Goal: Task Accomplishment & Management: Use online tool/utility

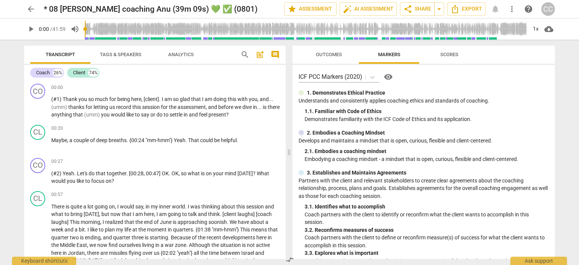
scroll to position [37, 0]
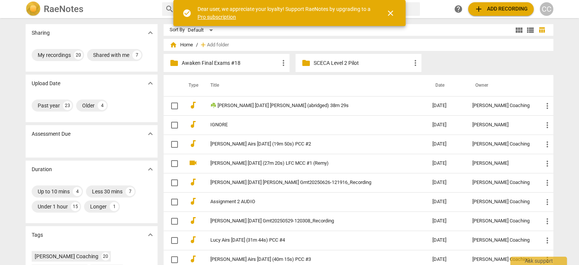
click at [210, 62] on p "Awaken Final Exams #18" at bounding box center [230, 63] width 97 height 8
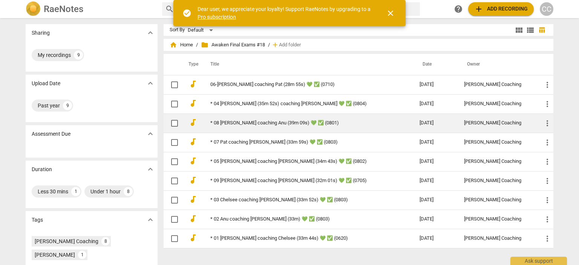
click at [241, 119] on td "* 08 [PERSON_NAME] coaching Anu (39m 09s) 💚 ✅ (0801)" at bounding box center [307, 122] width 212 height 19
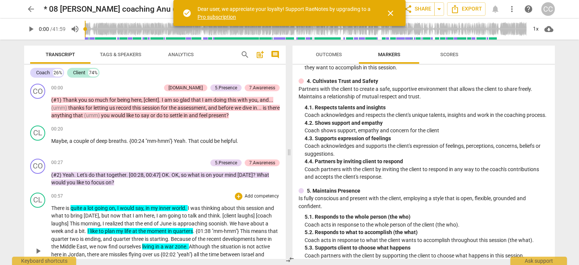
click at [218, 205] on span "thinking" at bounding box center [211, 208] width 20 height 6
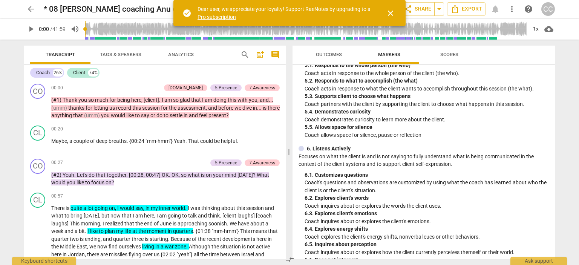
scroll to position [377, 0]
click at [344, 50] on span "Outcomes" at bounding box center [329, 55] width 44 height 10
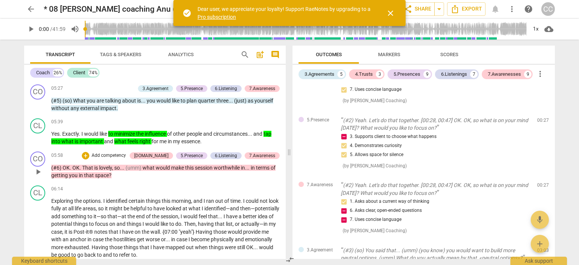
scroll to position [188, 0]
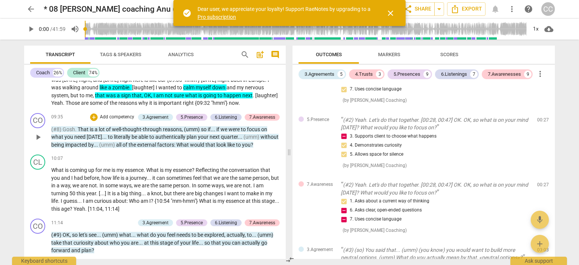
click at [190, 149] on p "(#8) Gosh . That is a lot of well-thought-through reasons , (umm) so if . . . i…" at bounding box center [165, 137] width 228 height 23
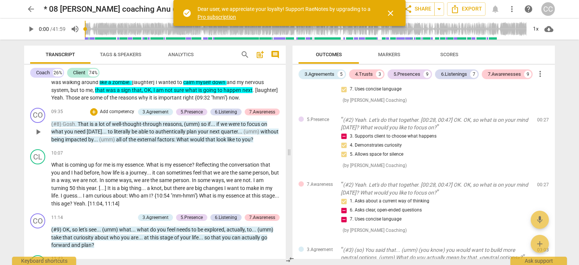
click at [198, 135] on span "your" at bounding box center [204, 132] width 12 height 6
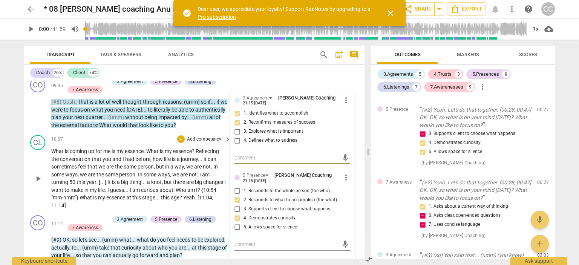
scroll to position [918, 0]
drag, startPoint x: 112, startPoint y: 150, endPoint x: 146, endPoint y: 150, distance: 34.3
click at [146, 150] on p "What is coming up for me is my essence . What is my essence ? Reflecting the co…" at bounding box center [139, 178] width 176 height 62
click at [179, 140] on div "+" at bounding box center [181, 139] width 8 height 8
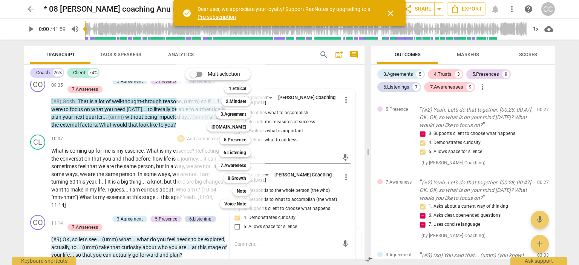
click at [131, 153] on div at bounding box center [289, 132] width 579 height 265
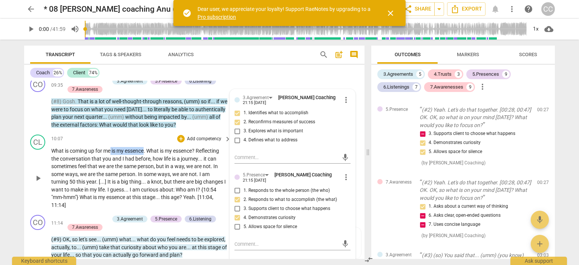
drag, startPoint x: 145, startPoint y: 149, endPoint x: 111, endPoint y: 150, distance: 33.9
click at [111, 150] on p "What is coming up for me is my essence . What is my essence ? Reflecting the co…" at bounding box center [139, 178] width 176 height 62
click at [173, 141] on span "keyboard_arrow_down" at bounding box center [170, 140] width 9 height 9
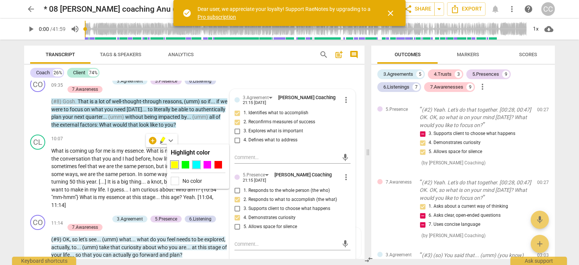
click at [195, 164] on div at bounding box center [197, 165] width 8 height 8
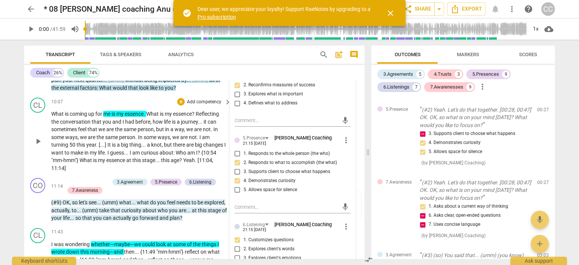
scroll to position [955, 0]
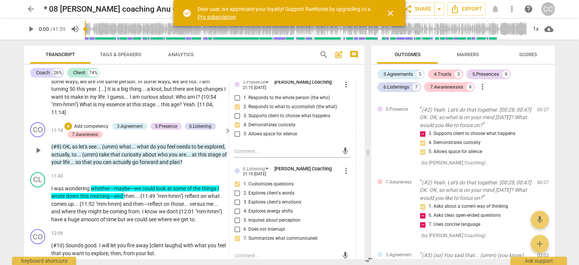
click at [175, 158] on p "(#9) OK , so let's see . . . (umm) what . . . what do you feel needs to be expl…" at bounding box center [139, 154] width 176 height 23
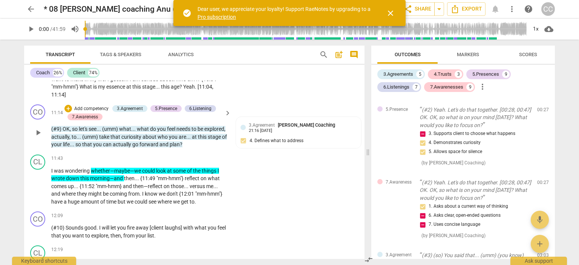
click at [169, 134] on span "who" at bounding box center [163, 137] width 11 height 6
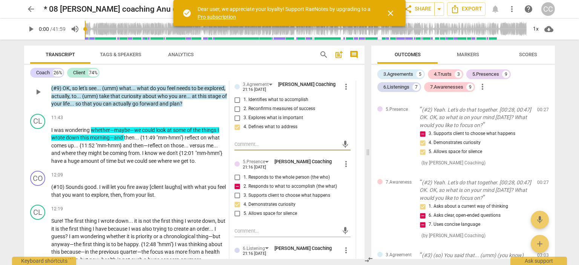
scroll to position [1069, 0]
click at [266, 195] on span "3. Supports client to choose what happens" at bounding box center [287, 196] width 87 height 7
click at [244, 195] on input "3. Supports client to choose what happens" at bounding box center [237, 196] width 12 height 9
click at [266, 195] on span "3. Supports client to choose what happens" at bounding box center [287, 196] width 87 height 7
click at [244, 195] on input "3. Supports client to choose what happens" at bounding box center [237, 196] width 12 height 9
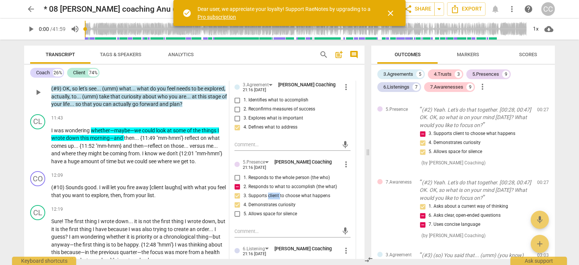
checkbox input "true"
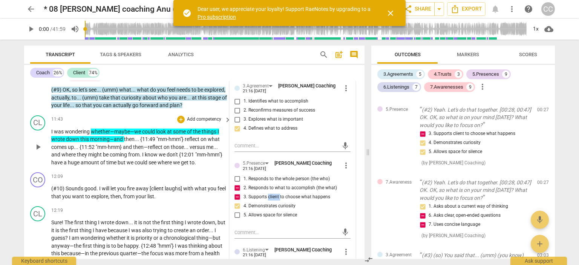
scroll to position [1068, 0]
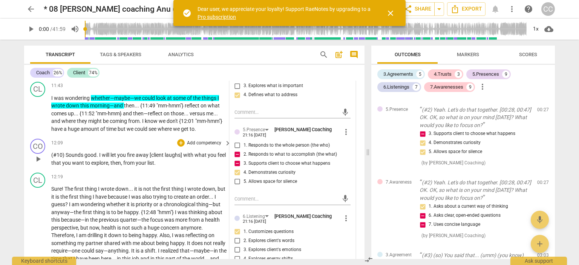
click at [158, 156] on span "[client" at bounding box center [157, 155] width 15 height 6
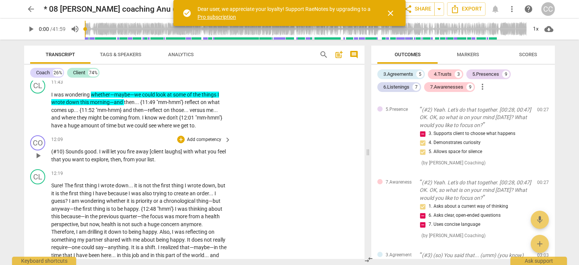
click at [195, 144] on div "12:09 + Add competency keyboard_arrow_right (#10) Sounds good . I will let you …" at bounding box center [141, 149] width 181 height 28
click at [198, 138] on p "Add competency" at bounding box center [204, 139] width 36 height 7
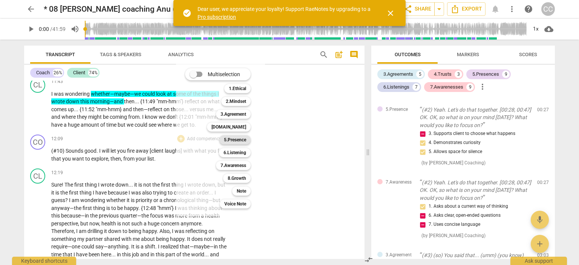
click at [241, 139] on b "5.Presence" at bounding box center [235, 139] width 22 height 9
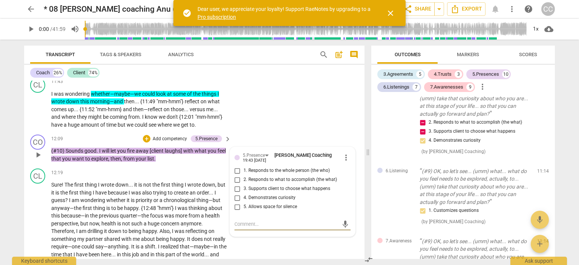
click at [262, 188] on span "3. Supports client to choose what happens" at bounding box center [287, 188] width 87 height 7
click at [244, 188] on input "3. Supports client to choose what happens" at bounding box center [237, 188] width 12 height 9
checkbox input "true"
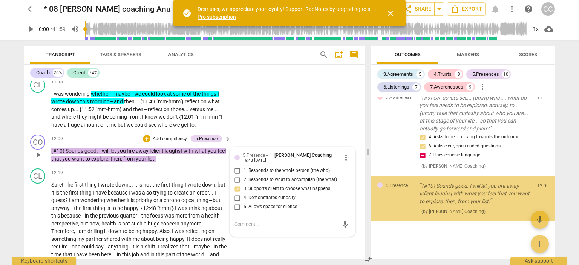
scroll to position [2429, 0]
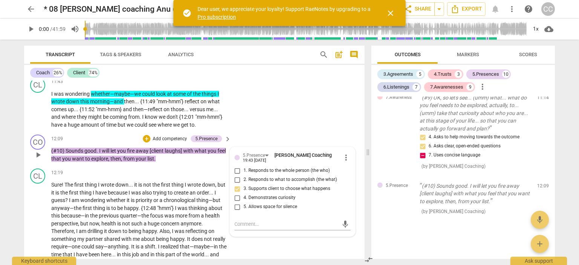
click at [162, 138] on p "Add competency" at bounding box center [170, 139] width 36 height 7
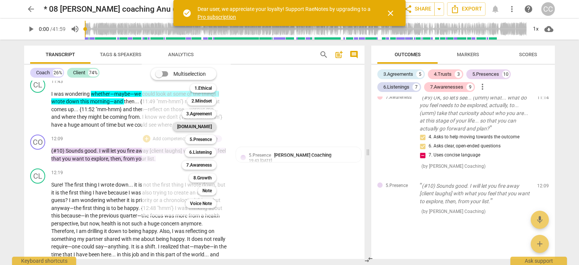
click at [204, 127] on b "[DOMAIN_NAME]" at bounding box center [194, 126] width 35 height 9
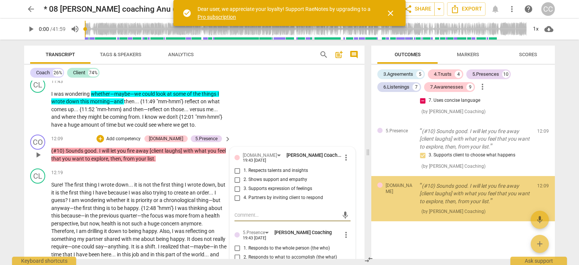
scroll to position [2484, 0]
click at [261, 185] on span "3. Supports expression of feelings" at bounding box center [278, 188] width 69 height 7
click at [244, 185] on input "3. Supports expression of feelings" at bounding box center [237, 188] width 12 height 9
click at [260, 185] on span "3. Supports expression of feelings" at bounding box center [278, 188] width 69 height 7
click at [244, 185] on input "3. Supports expression of feelings" at bounding box center [237, 188] width 12 height 9
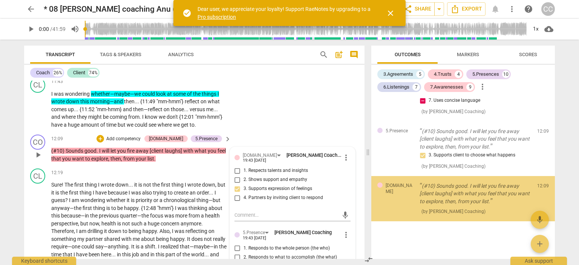
checkbox input "true"
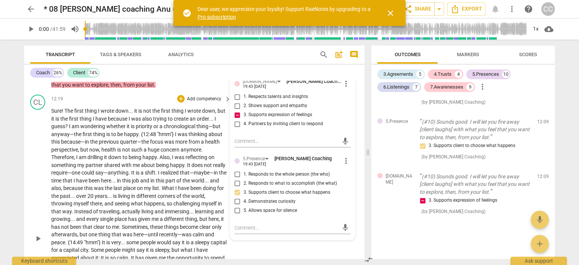
scroll to position [1181, 0]
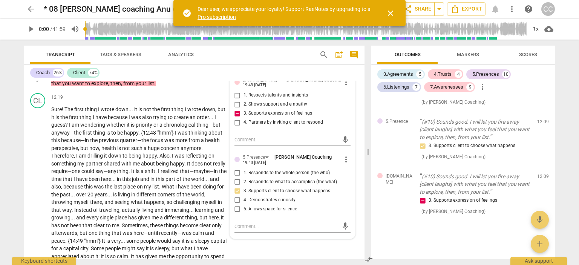
click at [261, 101] on span "2. Shows support and empathy" at bounding box center [276, 104] width 64 height 7
click at [244, 100] on input "2. Shows support and empathy" at bounding box center [237, 104] width 12 height 9
checkbox input "true"
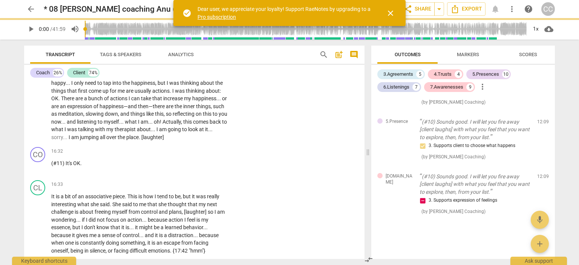
scroll to position [1407, 0]
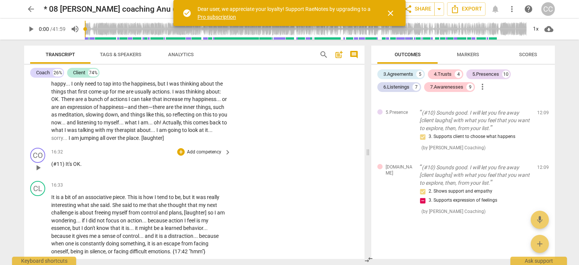
click at [206, 153] on p "Add competency" at bounding box center [204, 152] width 36 height 7
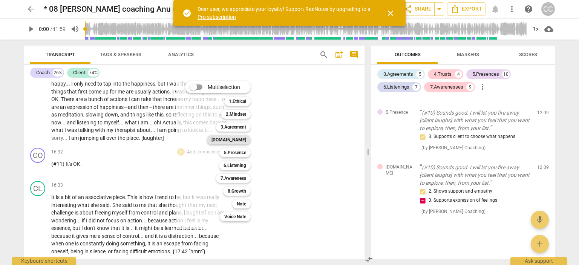
click at [240, 135] on b "[DOMAIN_NAME]" at bounding box center [229, 139] width 35 height 9
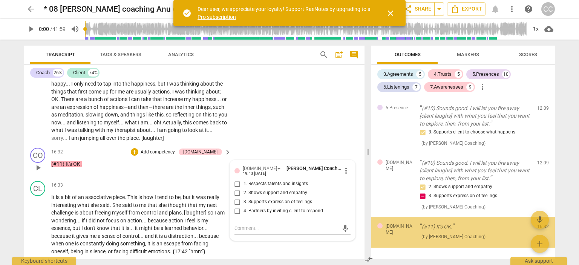
scroll to position [2532, 0]
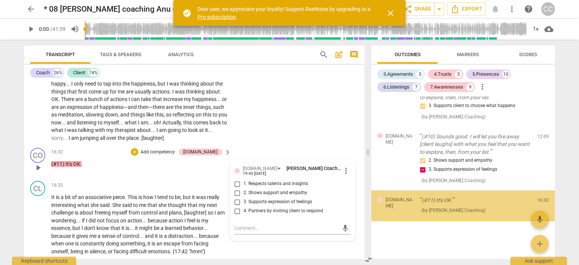
click at [255, 190] on span "2. Shows support and empathy" at bounding box center [276, 193] width 64 height 7
click at [244, 189] on input "2. Shows support and empathy" at bounding box center [237, 193] width 12 height 9
checkbox input "true"
click at [143, 188] on div "16:33 + Add competency keyboard_arrow_right" at bounding box center [141, 185] width 181 height 8
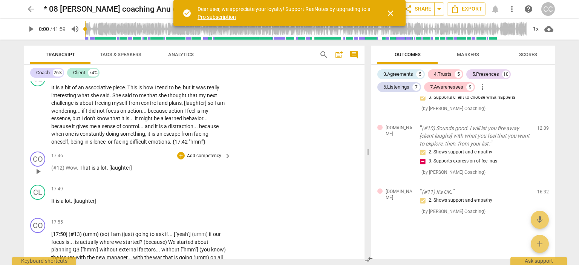
click at [207, 158] on p "Add competency" at bounding box center [204, 156] width 36 height 7
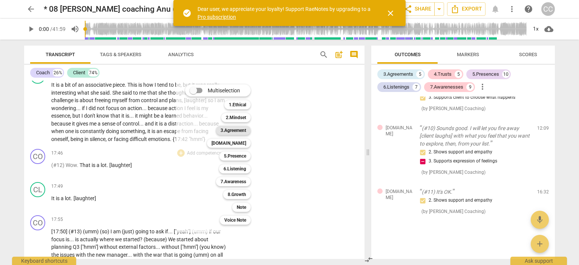
scroll to position [1520, 0]
click at [237, 131] on b "3.Agreement" at bounding box center [234, 130] width 26 height 9
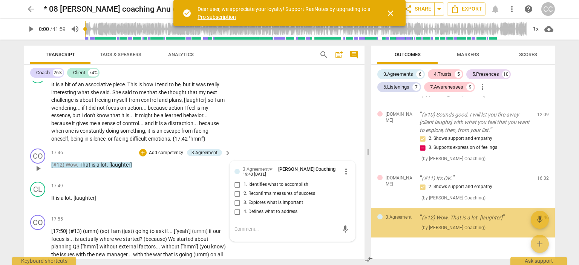
scroll to position [2571, 0]
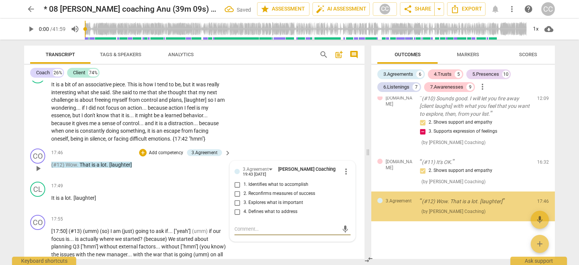
click at [258, 203] on span "3. Explores what is important" at bounding box center [274, 202] width 60 height 7
click at [244, 203] on input "3. Explores what is important" at bounding box center [237, 202] width 12 height 9
click at [258, 203] on span "3. Explores what is important" at bounding box center [274, 202] width 60 height 7
click at [244, 203] on input "3. Explores what is important" at bounding box center [237, 202] width 12 height 9
checkbox input "true"
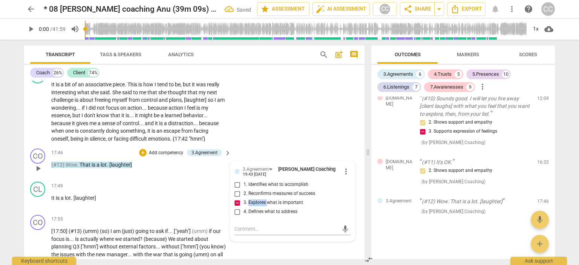
click at [342, 169] on span "more_vert" at bounding box center [346, 171] width 9 height 9
click at [344, 183] on li "Delete" at bounding box center [352, 185] width 26 height 14
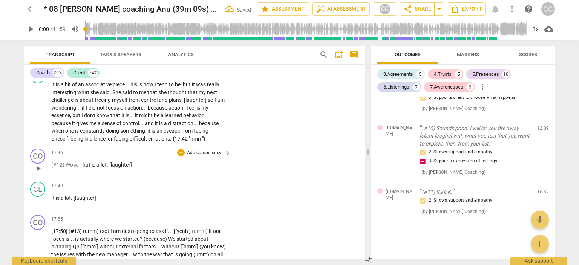
scroll to position [2541, 0]
click at [204, 153] on p "Add competency" at bounding box center [204, 153] width 36 height 7
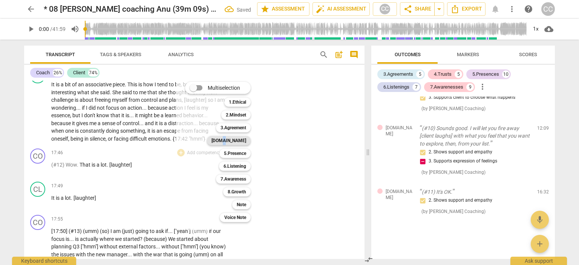
click at [242, 140] on b "[DOMAIN_NAME]" at bounding box center [229, 140] width 35 height 9
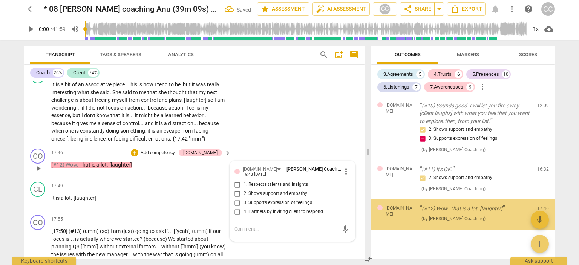
scroll to position [2571, 0]
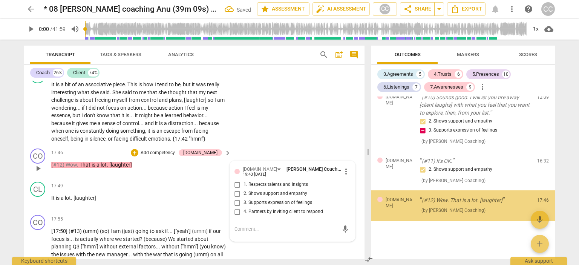
click at [261, 200] on span "3. Supports expression of feelings" at bounding box center [278, 202] width 69 height 7
click at [244, 200] on input "3. Supports expression of feelings" at bounding box center [237, 202] width 12 height 9
checkbox input "true"
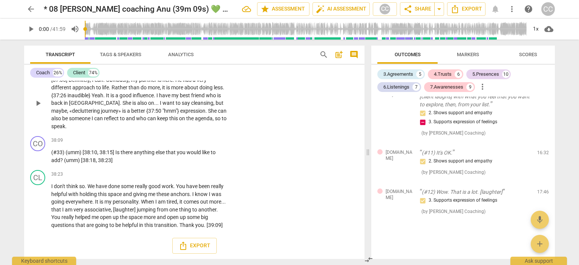
scroll to position [3597, 0]
click at [31, 11] on span "arrow_back" at bounding box center [30, 9] width 9 height 9
